Goal: Task Accomplishment & Management: Use online tool/utility

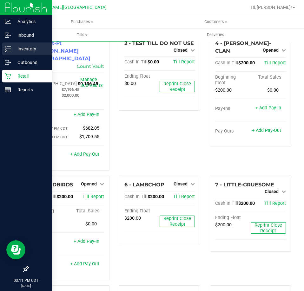
click at [14, 50] on p "Inventory" at bounding box center [30, 49] width 38 height 8
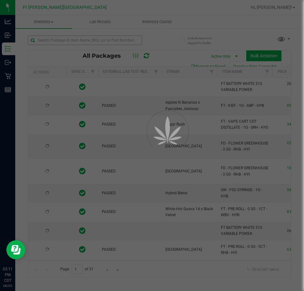
click at [104, 39] on div at bounding box center [152, 145] width 304 height 291
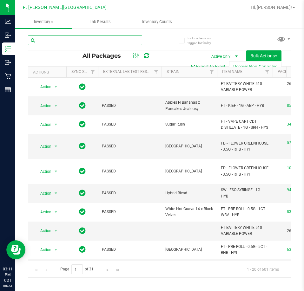
click at [104, 39] on input "text" at bounding box center [85, 41] width 114 height 10
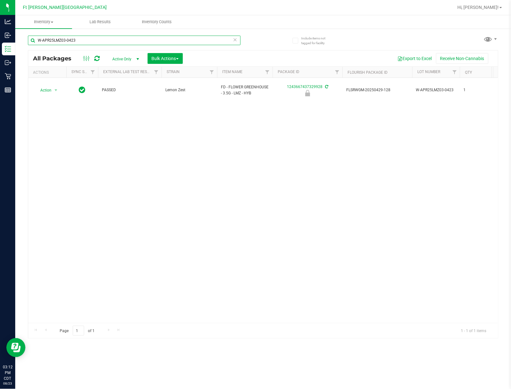
type input "W-APR25LMZ03-0423"
drag, startPoint x: 303, startPoint y: 0, endPoint x: 362, endPoint y: 147, distance: 157.9
click at [304, 147] on div "Action Action Edit attributes Global inventory Locate package Package audit log…" at bounding box center [263, 200] width 470 height 245
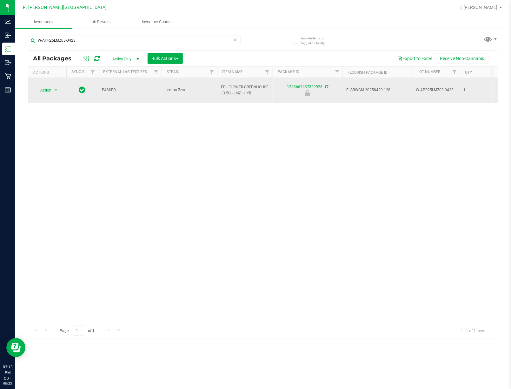
drag, startPoint x: 421, startPoint y: 86, endPoint x: 455, endPoint y: 87, distance: 34.0
click at [304, 87] on span "W-APR25LMZ03-0423" at bounding box center [436, 90] width 40 height 6
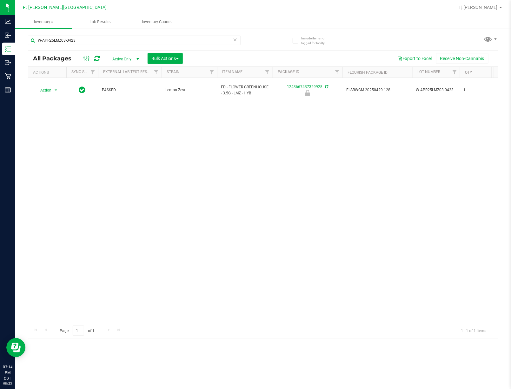
click at [304, 176] on div "Action Action Edit attributes Global inventory Locate package Package audit log…" at bounding box center [263, 200] width 470 height 245
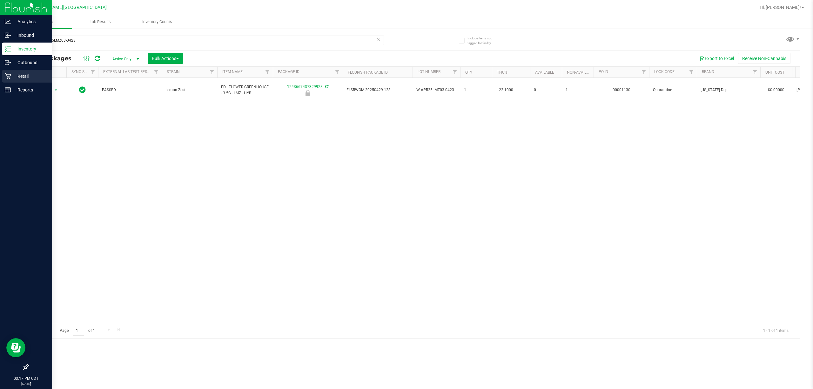
click at [1, 75] on link "Retail" at bounding box center [26, 77] width 52 height 14
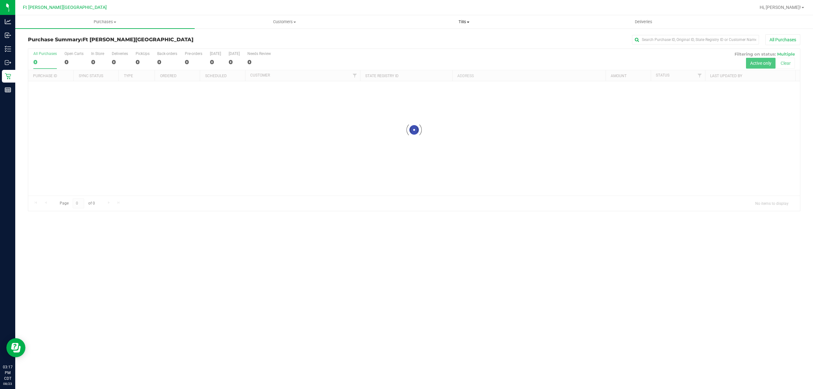
click at [304, 19] on span "Tills" at bounding box center [463, 22] width 179 height 6
click at [304, 37] on li "Manage tills" at bounding box center [463, 39] width 179 height 8
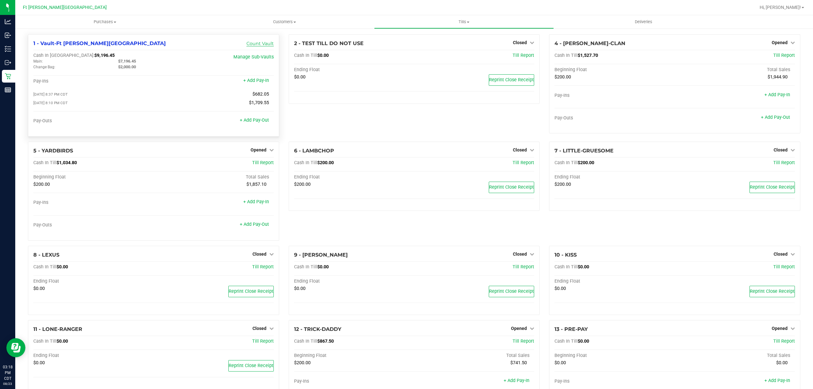
click at [254, 43] on link "Count Vault" at bounding box center [259, 44] width 27 height 6
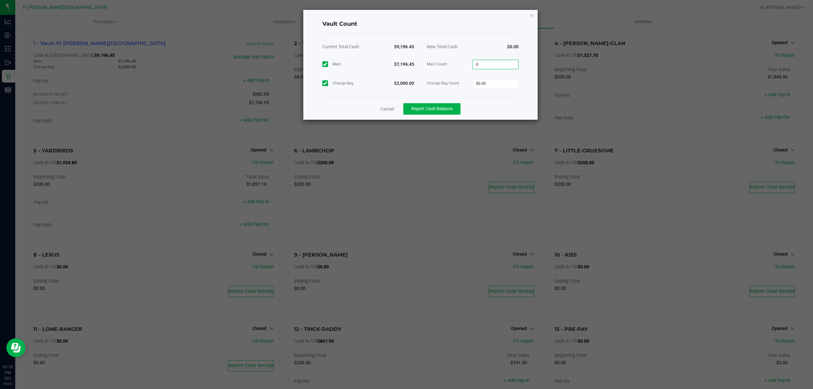
click at [304, 64] on input "0" at bounding box center [495, 64] width 45 height 9
type input "$7,196.45"
type input "$2,000.00"
click at [304, 59] on div "Main $7,196.45 Main Count $7,196.45" at bounding box center [420, 64] width 196 height 19
click at [304, 110] on span "Report Cash Balance" at bounding box center [431, 108] width 41 height 5
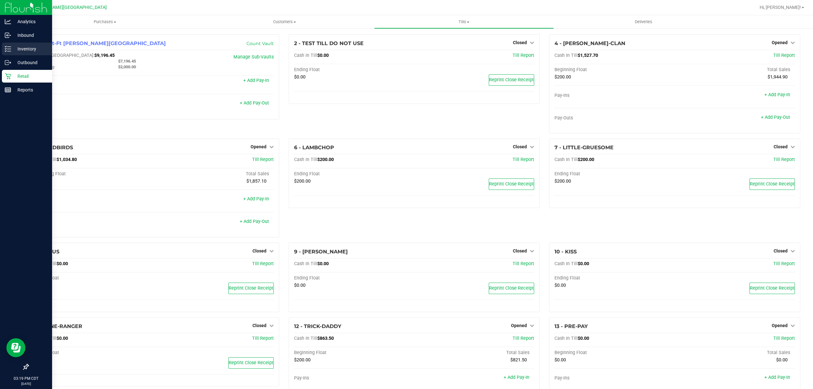
click at [24, 43] on div "Inventory" at bounding box center [27, 49] width 50 height 13
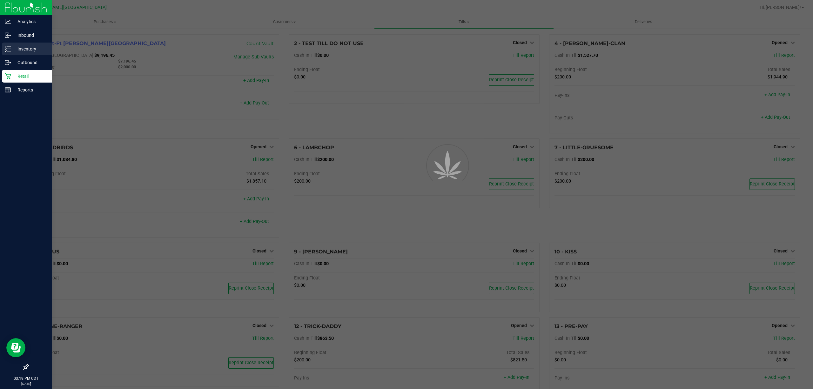
click at [22, 47] on p "Inventory" at bounding box center [30, 49] width 38 height 8
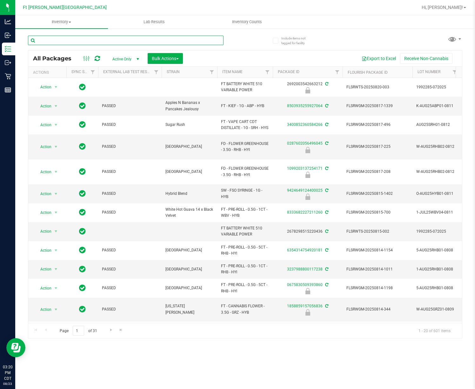
click at [203, 40] on input "text" at bounding box center [126, 41] width 196 height 10
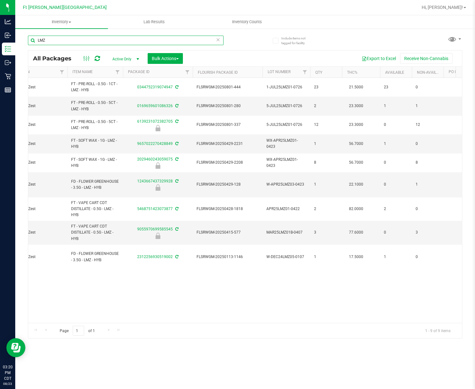
scroll to position [0, 13]
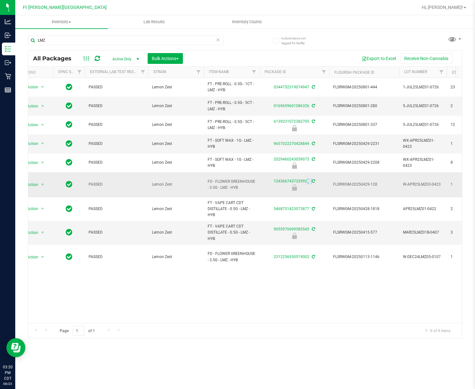
drag, startPoint x: 311, startPoint y: 184, endPoint x: 265, endPoint y: 176, distance: 46.5
click at [265, 178] on div "1243667437329928" at bounding box center [294, 184] width 72 height 12
copy tr "1243667437329928"
click at [134, 40] on input "LMZ" at bounding box center [126, 41] width 196 height 10
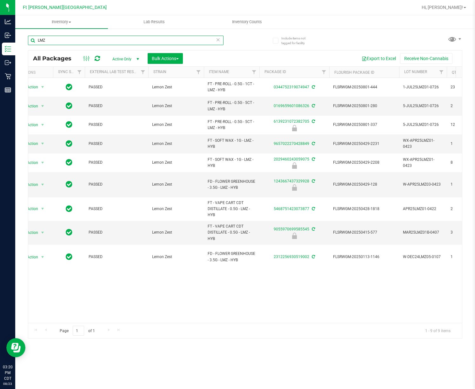
click at [134, 40] on input "LMZ" at bounding box center [126, 41] width 196 height 10
paste input "1243667437329928"
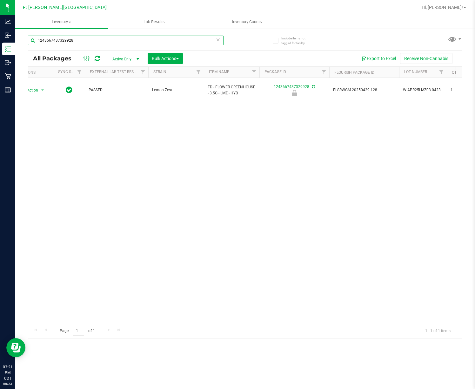
type input "1243667437329928"
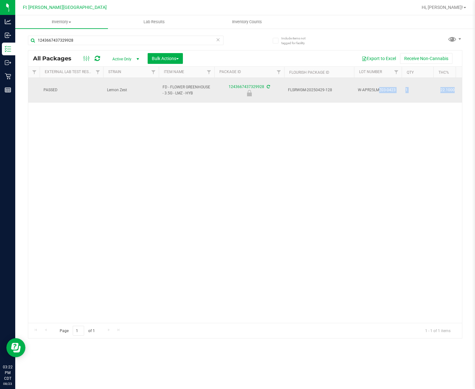
scroll to position [0, 85]
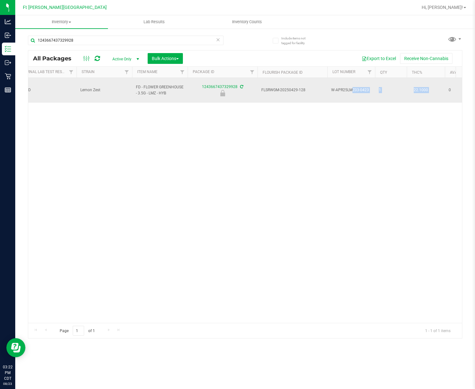
drag, startPoint x: 403, startPoint y: 88, endPoint x: 446, endPoint y: 86, distance: 43.8
click at [370, 95] on td "W-APR25LMZ03-0423" at bounding box center [347, 90] width 48 height 25
drag, startPoint x: 369, startPoint y: 91, endPoint x: 334, endPoint y: 90, distance: 34.6
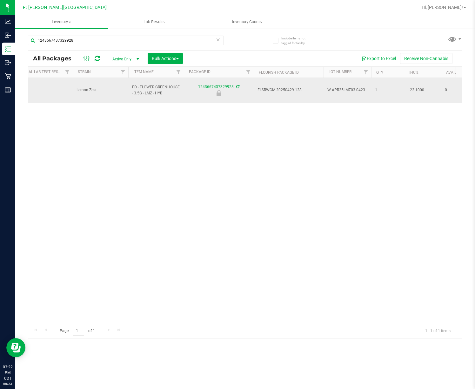
click at [334, 90] on td "W-APR25LMZ03-0423" at bounding box center [347, 90] width 48 height 25
click at [363, 96] on td "W-APR25LMZ03-0423" at bounding box center [347, 90] width 48 height 25
drag, startPoint x: 365, startPoint y: 87, endPoint x: 336, endPoint y: 88, distance: 29.5
click at [330, 91] on td "W-APR25LMZ03-0423" at bounding box center [347, 90] width 48 height 25
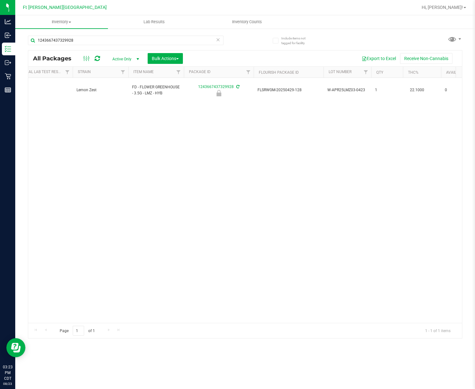
click at [202, 150] on div "Action Action Edit attributes Global inventory Locate package Package audit log…" at bounding box center [245, 200] width 434 height 245
click at [218, 40] on icon at bounding box center [218, 40] width 4 height 8
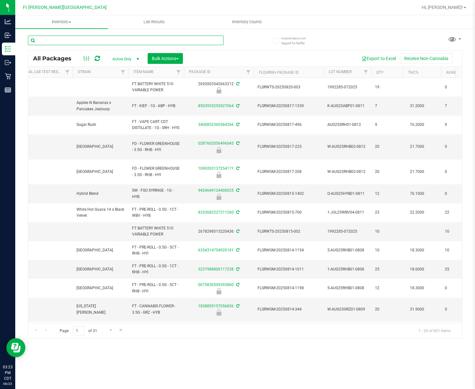
click at [203, 41] on input "text" at bounding box center [126, 41] width 196 height 10
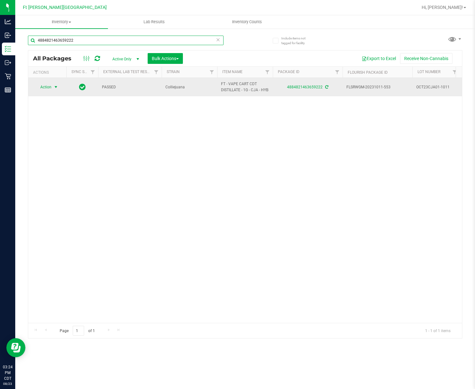
type input "4884821463659222"
click at [46, 87] on span "Action" at bounding box center [43, 87] width 17 height 9
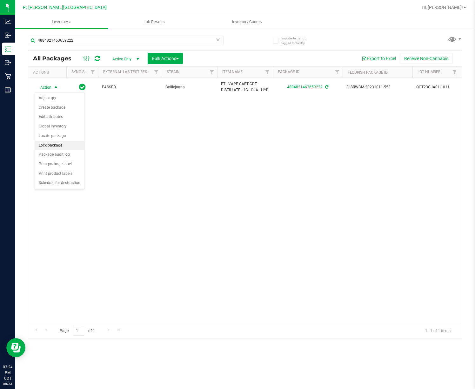
click at [56, 144] on li "Lock package" at bounding box center [59, 146] width 49 height 10
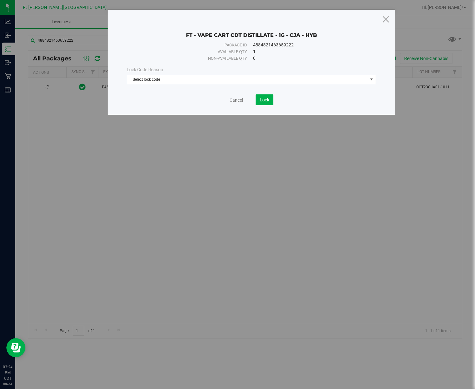
click at [260, 69] on div "Lock Code Reason" at bounding box center [251, 69] width 249 height 7
click at [256, 76] on span "Select lock code" at bounding box center [247, 79] width 241 height 9
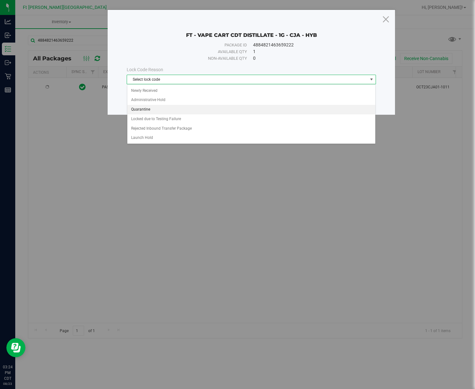
click at [164, 107] on li "Quarantine" at bounding box center [251, 110] width 248 height 10
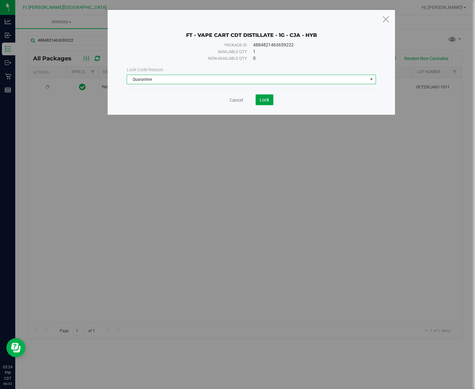
click at [263, 96] on button "Lock" at bounding box center [265, 99] width 18 height 11
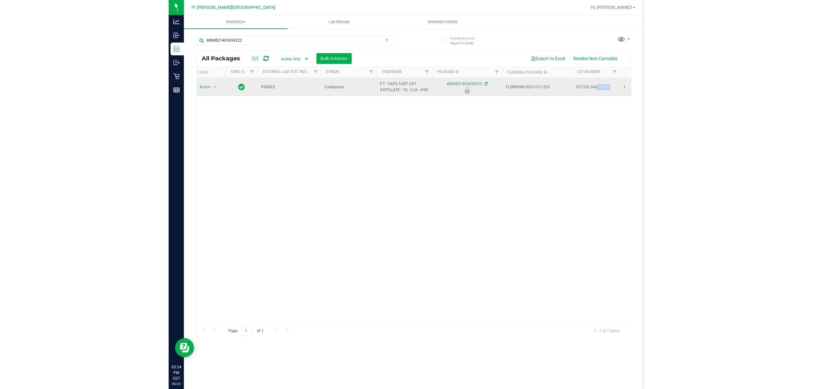
scroll to position [0, 31]
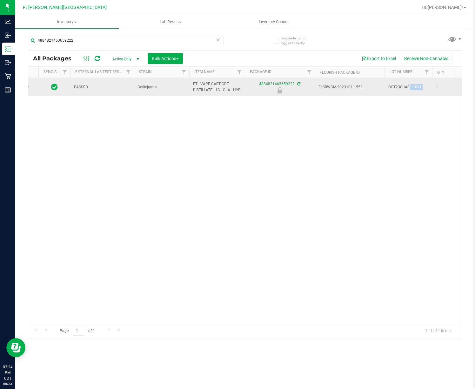
drag, startPoint x: 415, startPoint y: 90, endPoint x: 449, endPoint y: 93, distance: 33.4
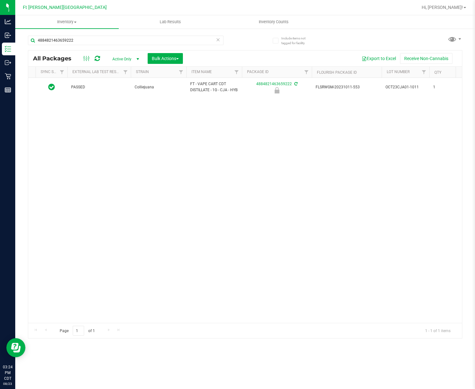
click at [405, 102] on div "Action Action Edit attributes Global inventory Locate package Package audit log…" at bounding box center [245, 200] width 434 height 245
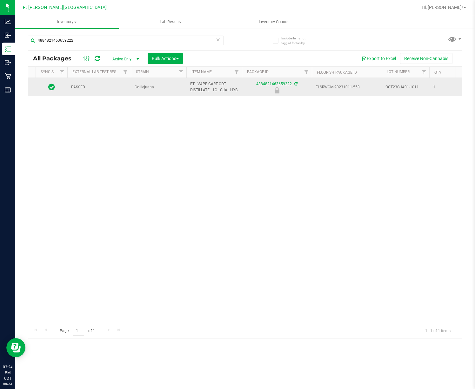
drag, startPoint x: 420, startPoint y: 92, endPoint x: 395, endPoint y: 93, distance: 24.8
click at [395, 93] on td "OCT23CJA01-1011" at bounding box center [406, 87] width 48 height 18
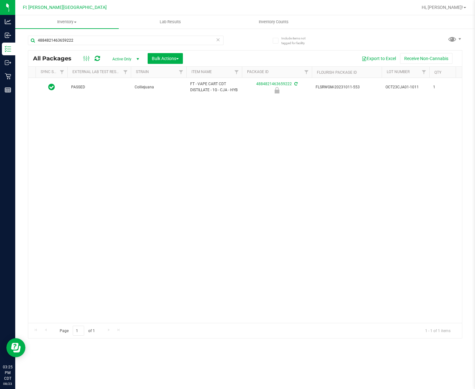
click at [372, 298] on div "Action Action Edit attributes Global inventory Locate package Package audit log…" at bounding box center [245, 200] width 434 height 245
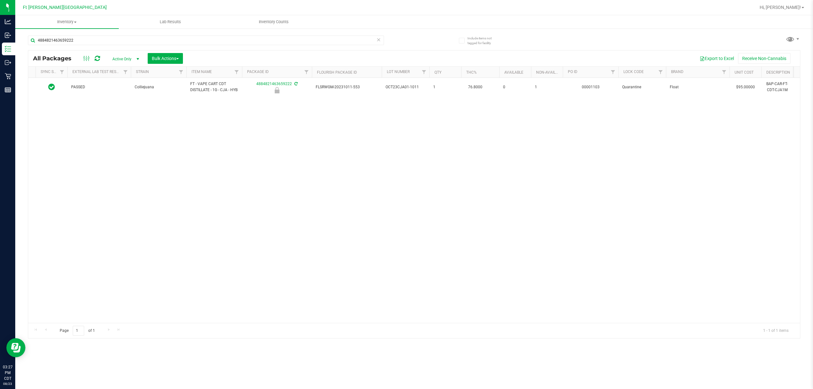
click at [347, 295] on div "Action Action Edit attributes Global inventory Locate package Package audit log…" at bounding box center [413, 200] width 771 height 245
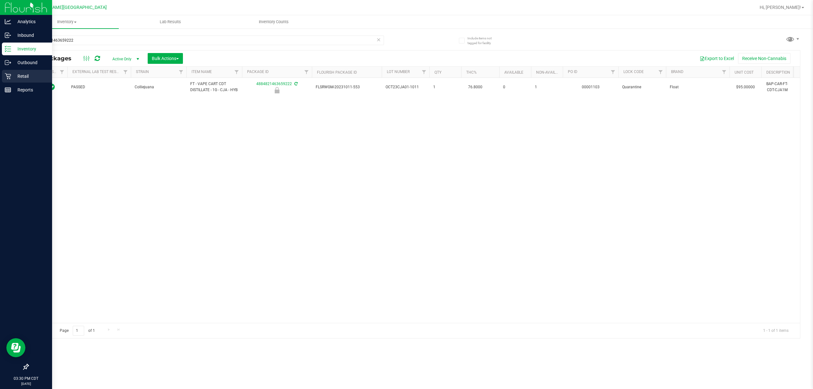
click at [1, 76] on link "Retail" at bounding box center [26, 77] width 52 height 14
click at [8, 76] on icon at bounding box center [8, 76] width 6 height 6
